Goal: Navigation & Orientation: Find specific page/section

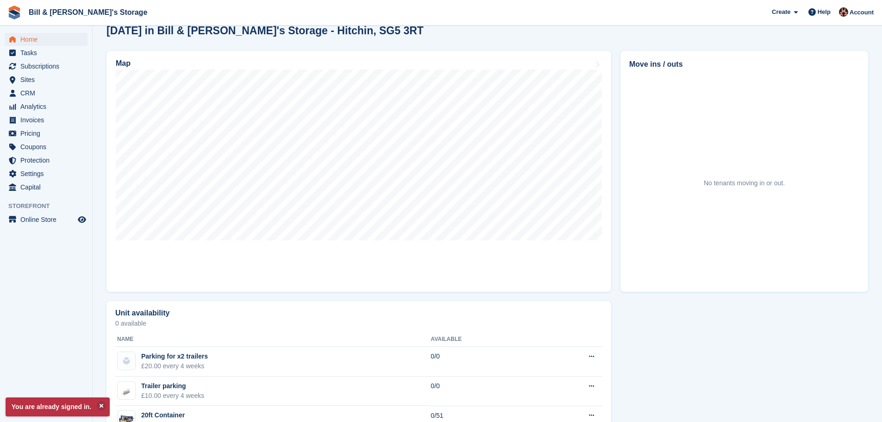
scroll to position [66, 0]
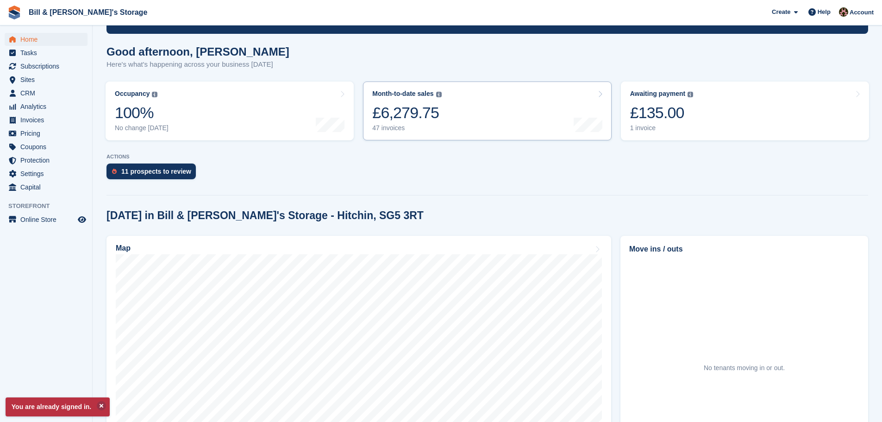
click at [568, 106] on link "Month-to-date sales The sum of all finalised invoices generated this month to d…" at bounding box center [487, 110] width 248 height 59
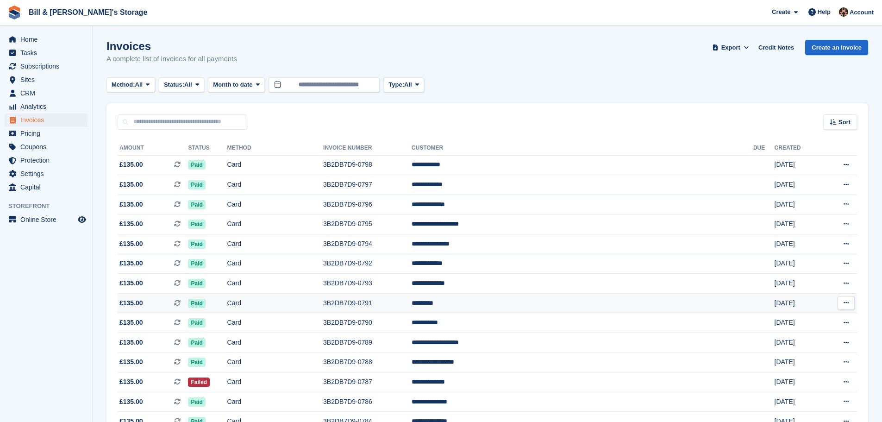
click at [569, 294] on td "*********" at bounding box center [583, 303] width 342 height 20
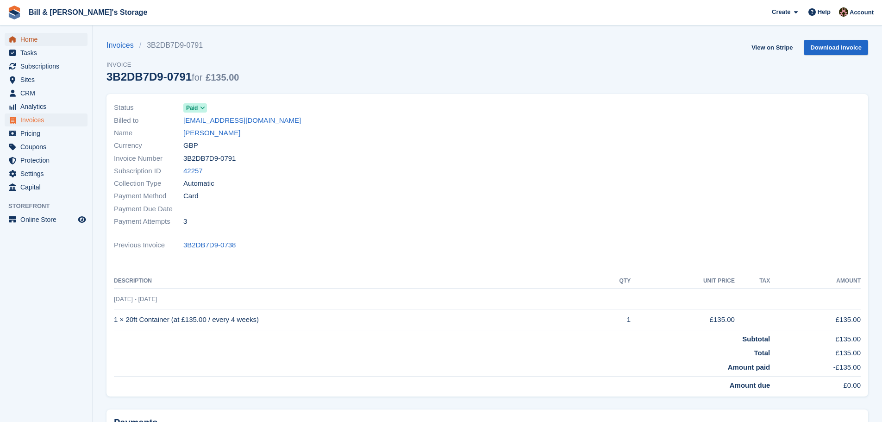
click at [44, 44] on span "Home" at bounding box center [48, 39] width 56 height 13
